Goal: Task Accomplishment & Management: Use online tool/utility

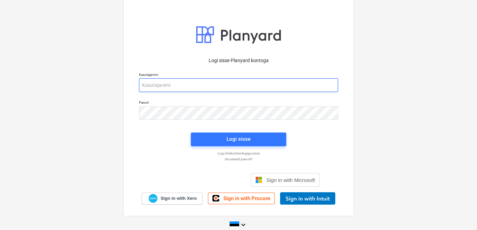
click at [202, 83] on input "email" at bounding box center [238, 85] width 199 height 14
type input "f"
type input "[EMAIL_ADDRESS][DOMAIN_NAME]"
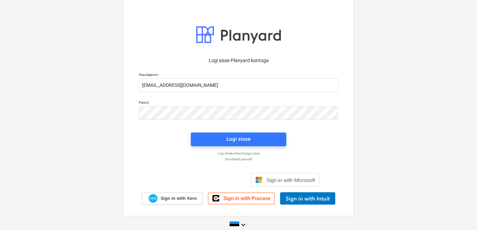
drag, startPoint x: 153, startPoint y: 129, endPoint x: 153, endPoint y: 122, distance: 6.9
click at [153, 129] on div "Logi sisse Planyard kontoga Kasutajanimi [EMAIL_ADDRESS][DOMAIN_NAME] Parool Lo…" at bounding box center [238, 129] width 207 height 152
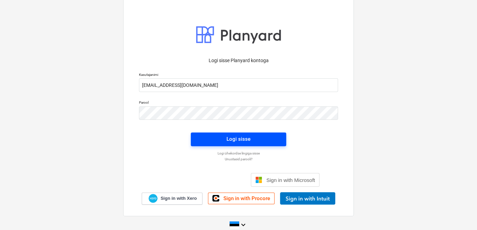
click at [211, 140] on span "Logi sisse" at bounding box center [238, 138] width 79 height 9
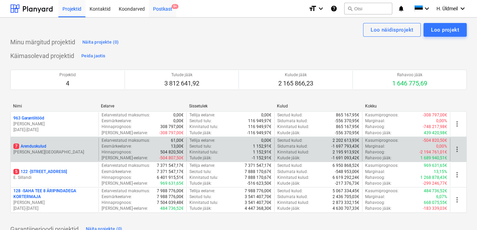
click at [159, 10] on div "Postkast 9+" at bounding box center [162, 8] width 27 height 17
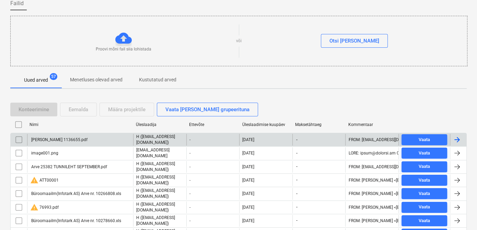
scroll to position [62, 0]
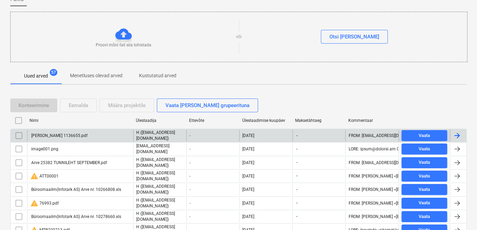
click at [19, 133] on input "checkbox" at bounding box center [18, 135] width 11 height 11
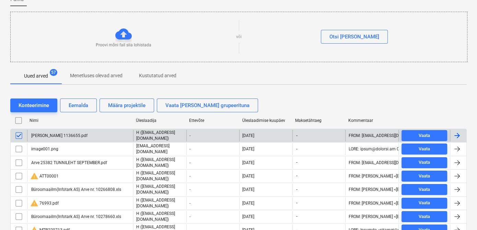
click at [58, 136] on div "[PERSON_NAME] 1136655.pdf" at bounding box center [58, 135] width 57 height 5
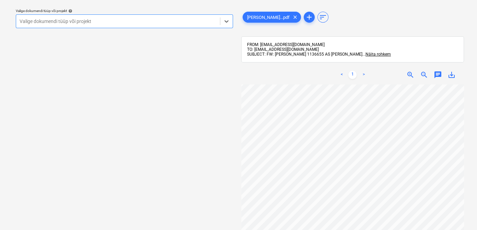
scroll to position [31, 0]
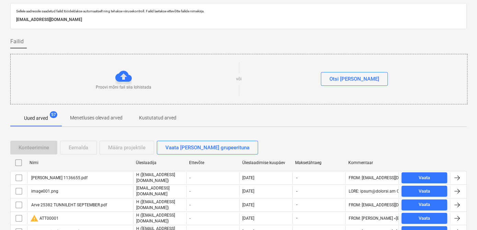
scroll to position [62, 0]
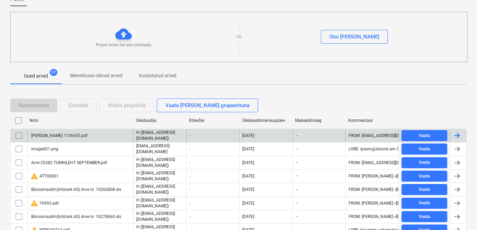
click at [17, 135] on input "checkbox" at bounding box center [18, 135] width 11 height 11
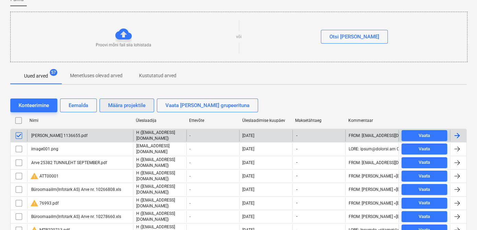
click at [137, 106] on div "Määra projektile" at bounding box center [126, 105] width 37 height 9
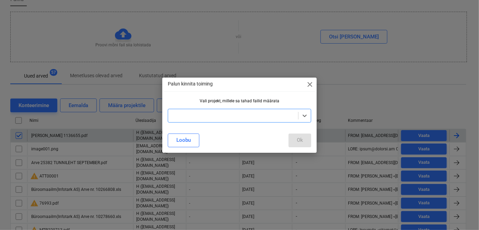
click at [192, 116] on div at bounding box center [232, 115] width 123 height 7
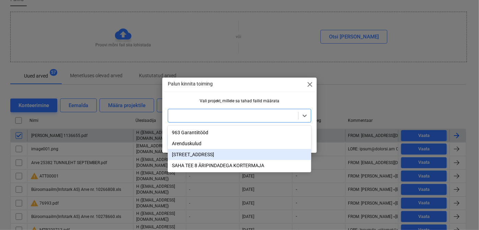
click at [191, 156] on div "[STREET_ADDRESS]" at bounding box center [239, 154] width 143 height 11
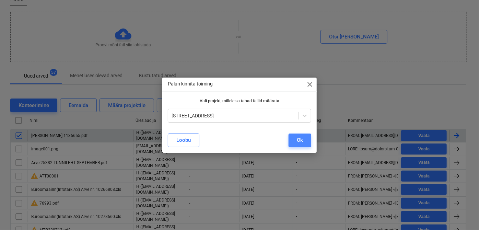
click at [301, 138] on div "Ok" at bounding box center [300, 139] width 6 height 9
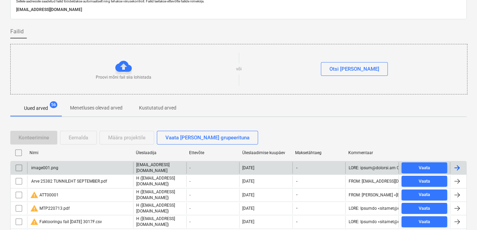
scroll to position [0, 0]
